Goal: Task Accomplishment & Management: Use online tool/utility

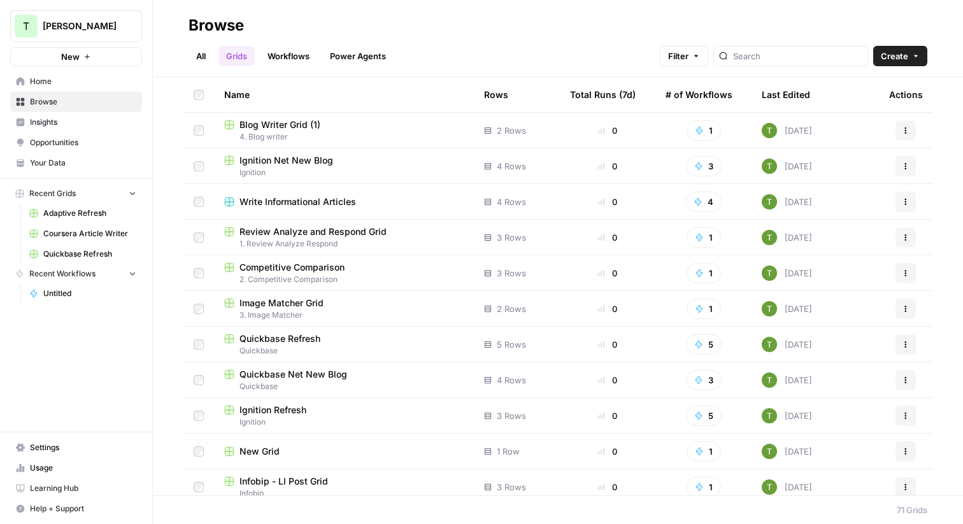
click at [40, 106] on span "Browse" at bounding box center [83, 101] width 106 height 11
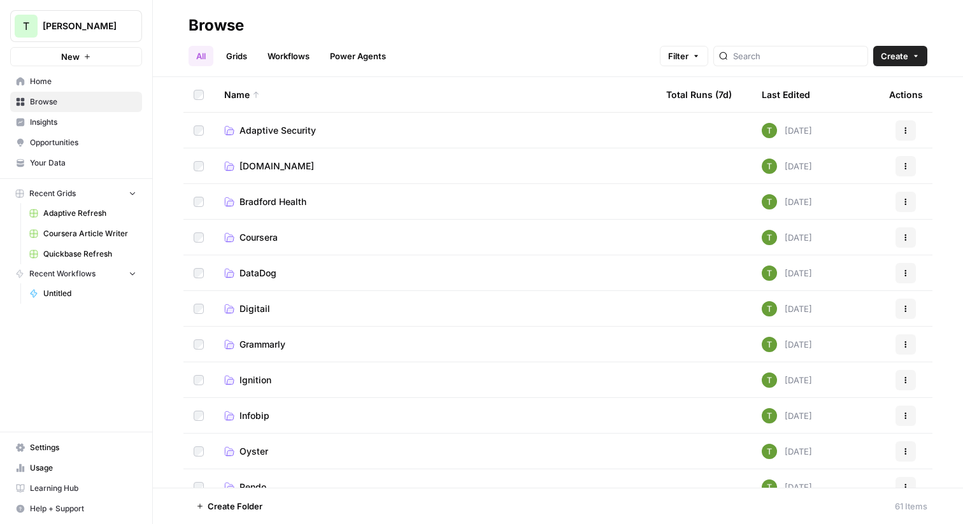
click at [270, 132] on span "Adaptive Security" at bounding box center [278, 130] width 76 height 13
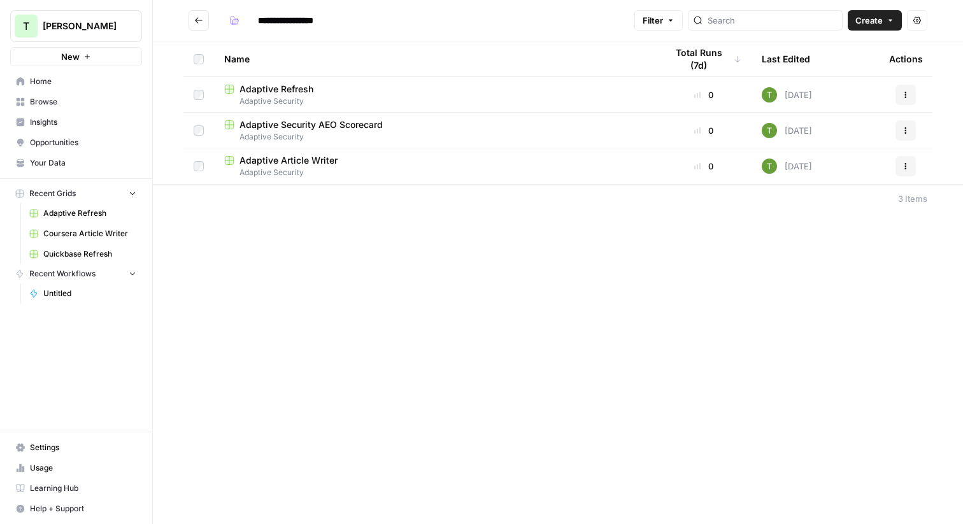
click at [192, 25] on button "Go back" at bounding box center [199, 20] width 20 height 20
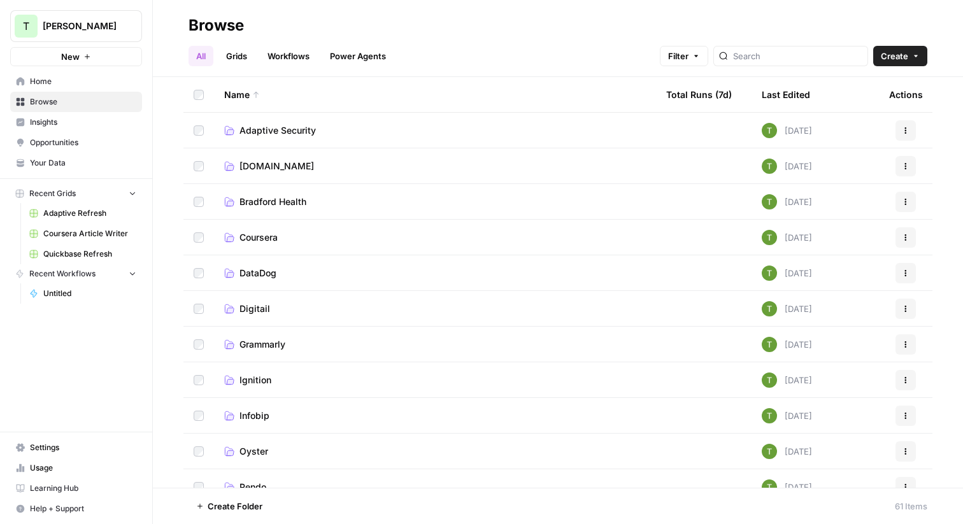
click at [279, 165] on link "[DOMAIN_NAME]" at bounding box center [435, 166] width 422 height 13
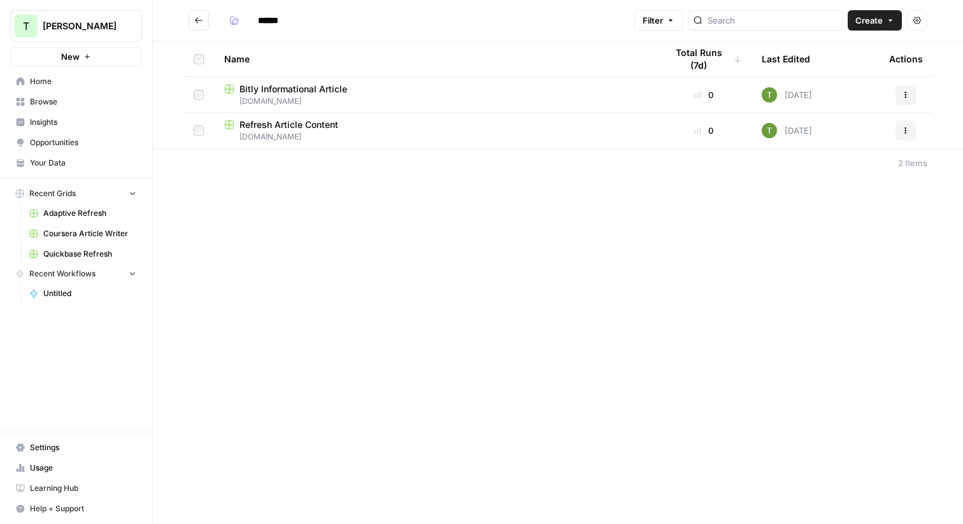
click at [295, 133] on span "[DOMAIN_NAME]" at bounding box center [435, 136] width 422 height 11
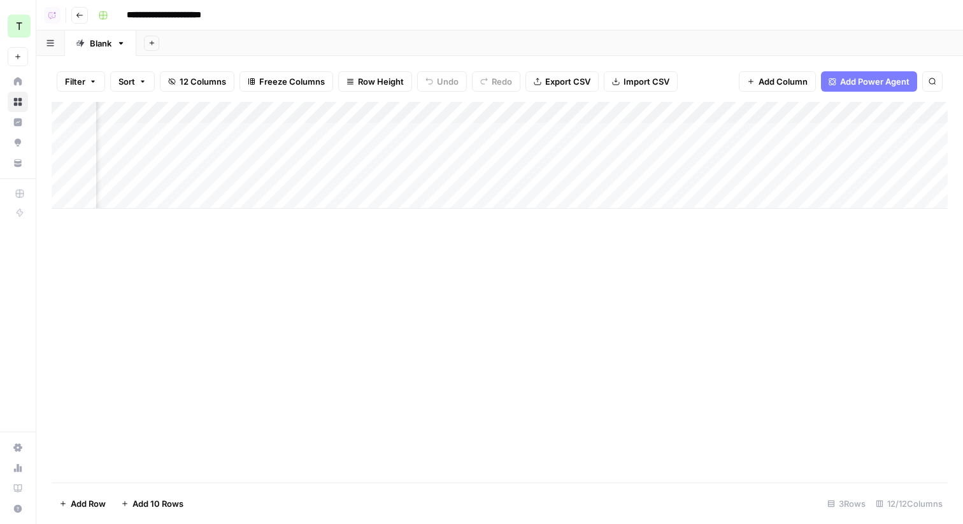
scroll to position [0, 482]
click at [766, 133] on div "Add Column" at bounding box center [500, 155] width 896 height 107
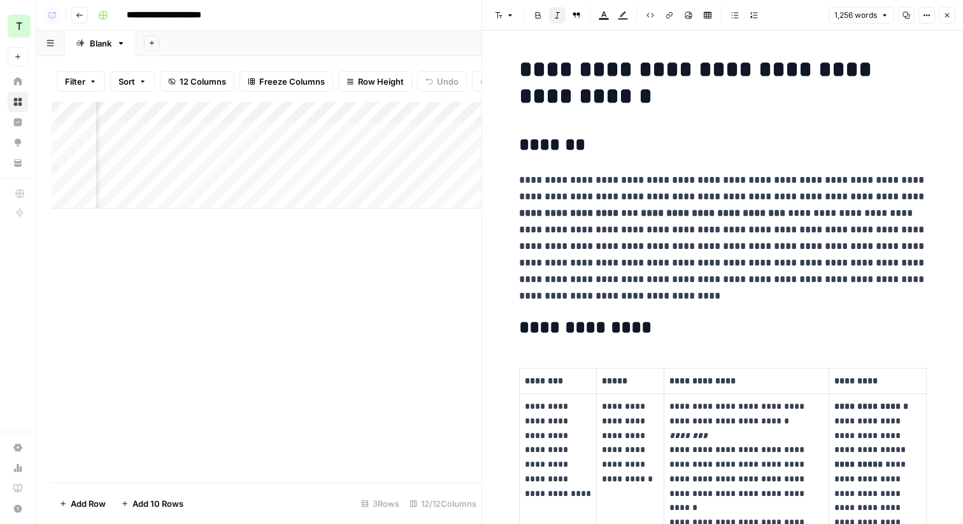
click at [944, 13] on icon "button" at bounding box center [948, 15] width 8 height 8
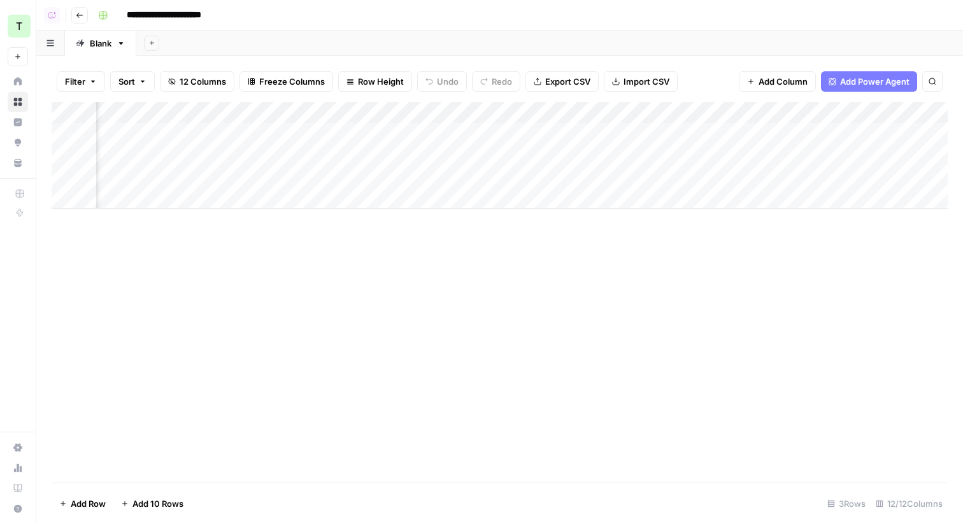
scroll to position [0, 1111]
click at [805, 136] on div "Add Column" at bounding box center [500, 155] width 896 height 107
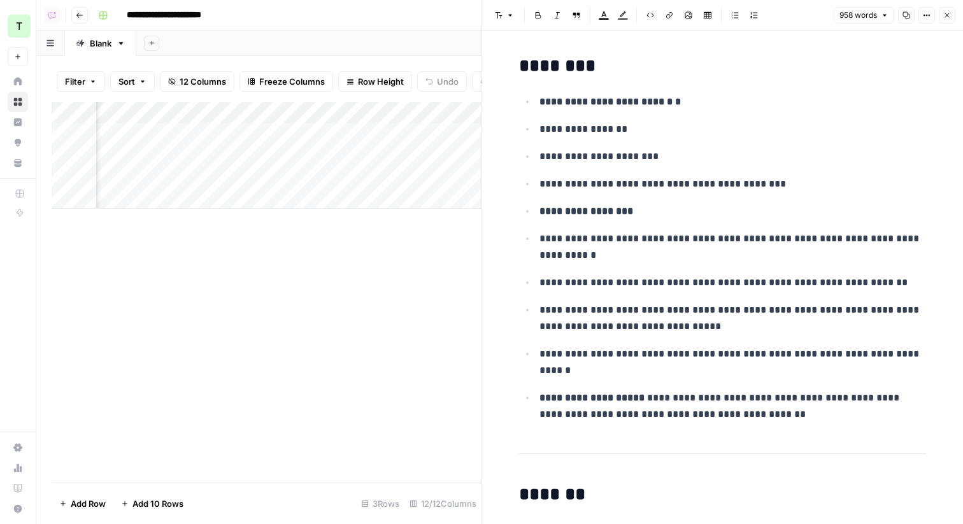
click at [949, 20] on button "Close" at bounding box center [947, 15] width 17 height 17
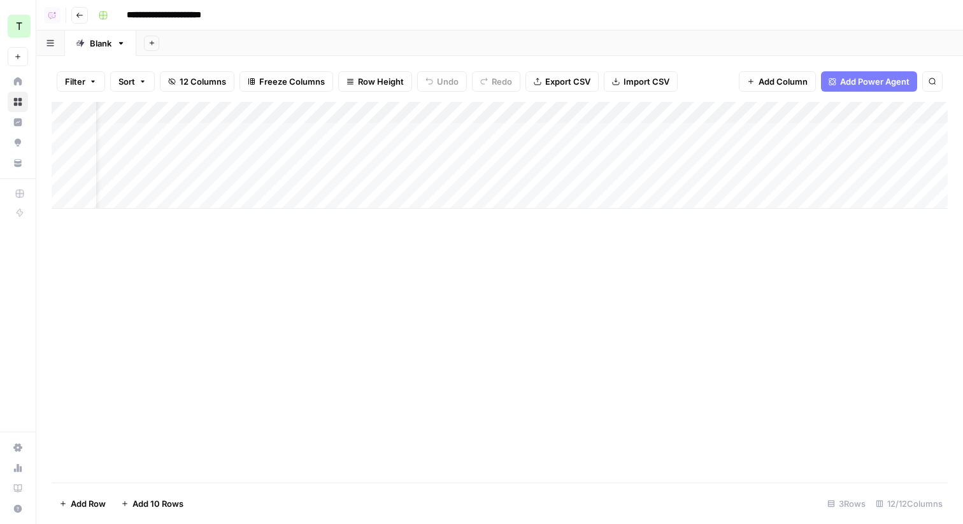
scroll to position [0, 1324]
